Goal: Check status: Check status

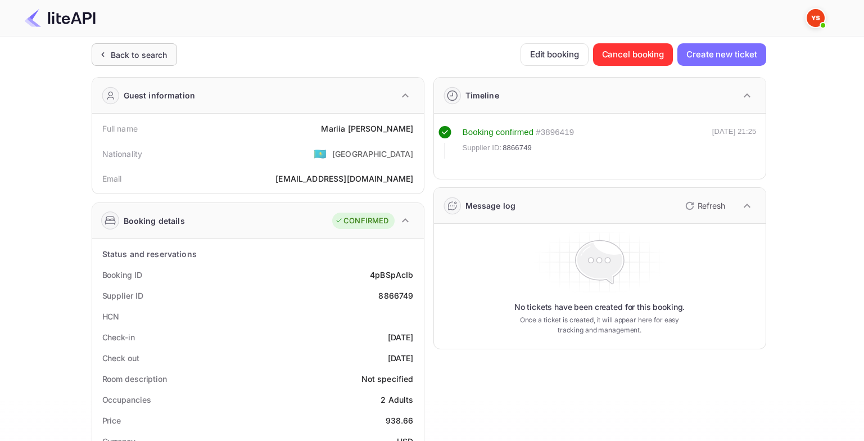
click at [128, 62] on div "Back to search" at bounding box center [134, 54] width 85 height 22
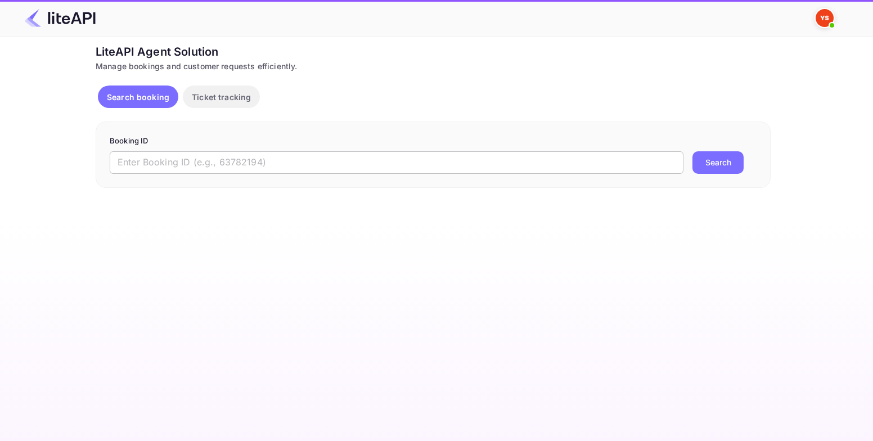
click at [212, 164] on input "text" at bounding box center [396, 162] width 573 height 22
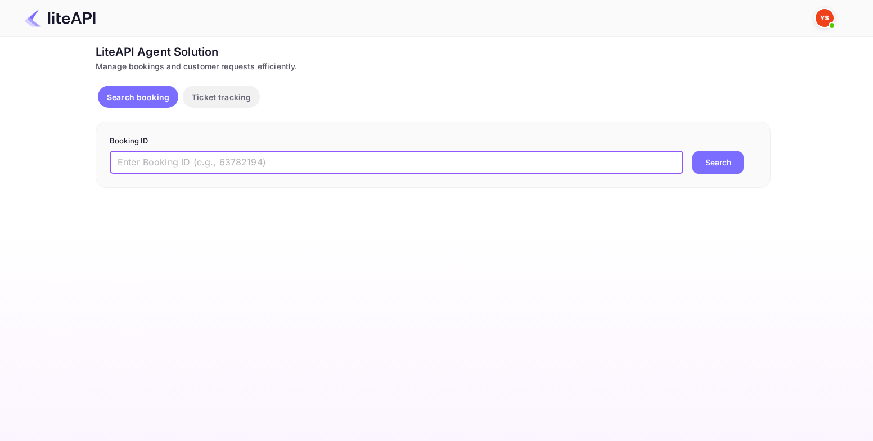
paste input "8692220"
type input "8692220"
click at [713, 160] on button "Search" at bounding box center [717, 162] width 51 height 22
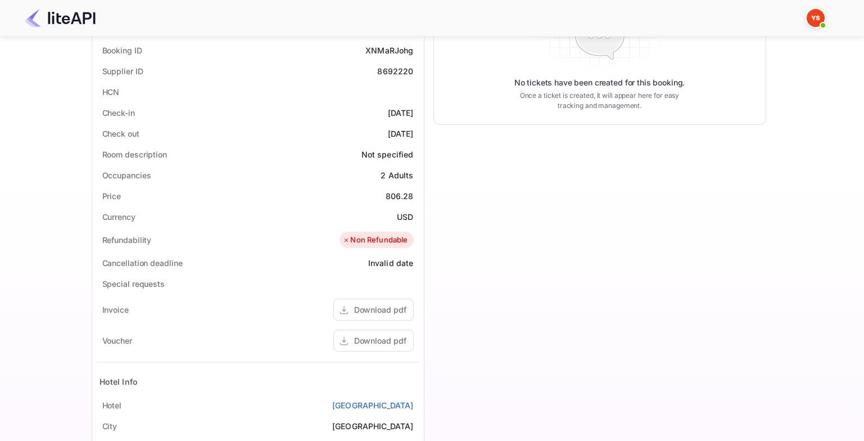
scroll to position [225, 0]
drag, startPoint x: 386, startPoint y: 195, endPoint x: 414, endPoint y: 193, distance: 28.1
click at [414, 193] on div "Price 806.28" at bounding box center [258, 195] width 323 height 21
copy div "806.28"
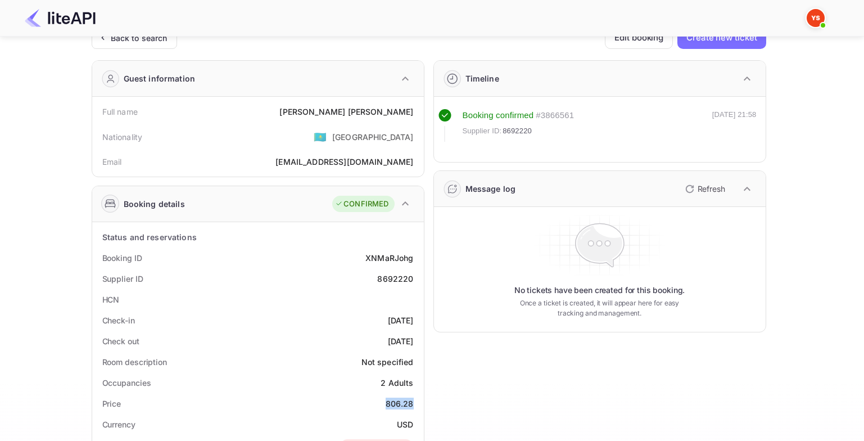
scroll to position [0, 0]
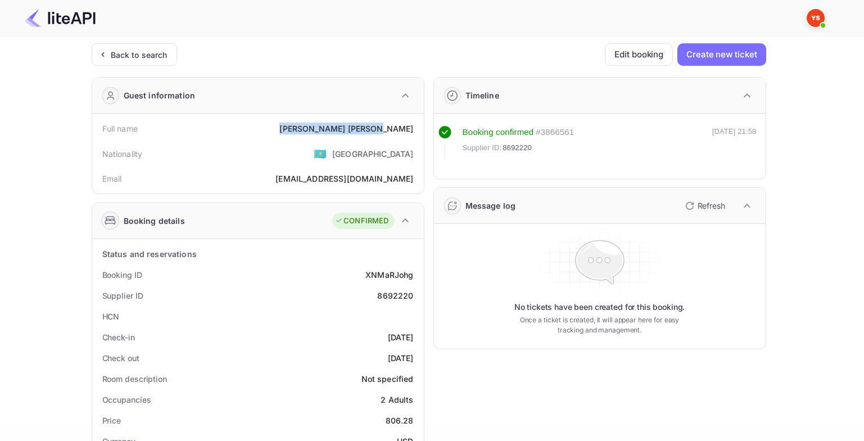
drag, startPoint x: 341, startPoint y: 129, endPoint x: 417, endPoint y: 128, distance: 75.4
click at [417, 128] on div "Full name [PERSON_NAME]" at bounding box center [258, 128] width 323 height 21
copy div "[PERSON_NAME]"
